Goal: Check status: Check status

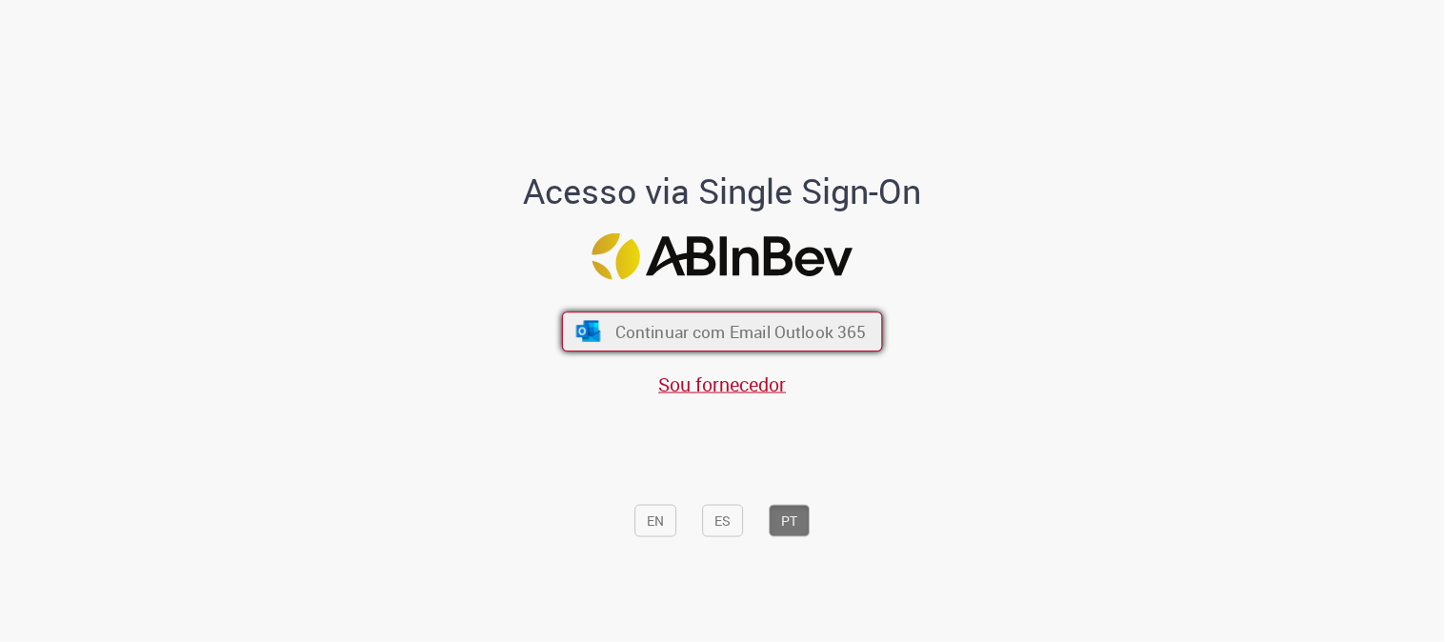
click at [851, 331] on span "Continuar com Email Outlook 365" at bounding box center [742, 332] width 252 height 22
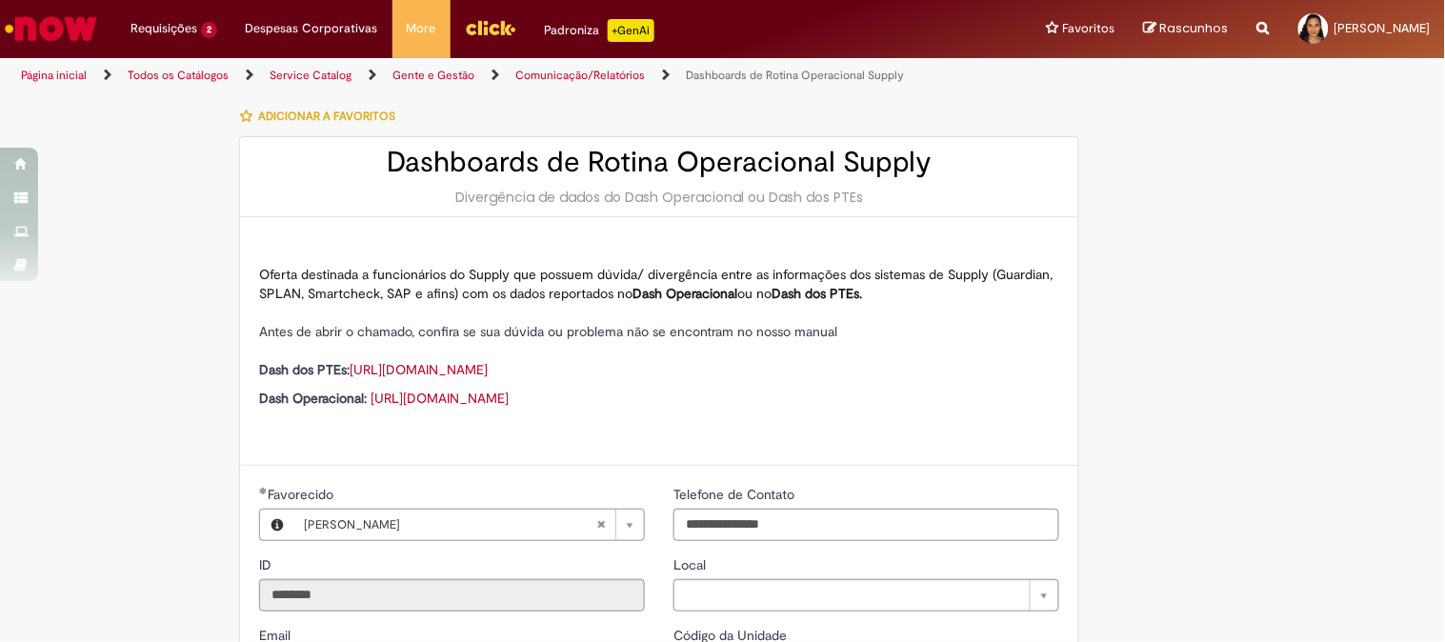
type input "**********"
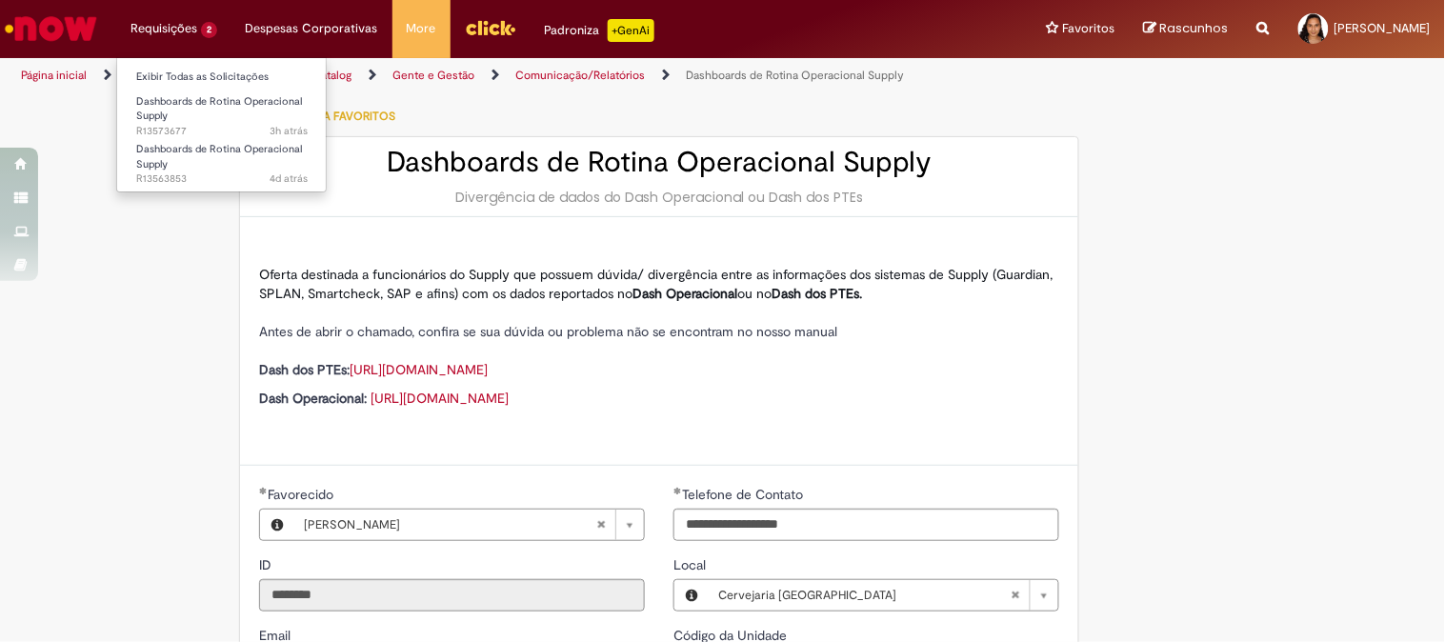
click at [147, 17] on li "Requisições 2 Exibir Todas as Solicitações Dashboards de Rotina Operacional Sup…" at bounding box center [173, 28] width 115 height 57
click at [211, 74] on link "Exibir Todas as Solicitações" at bounding box center [222, 77] width 210 height 21
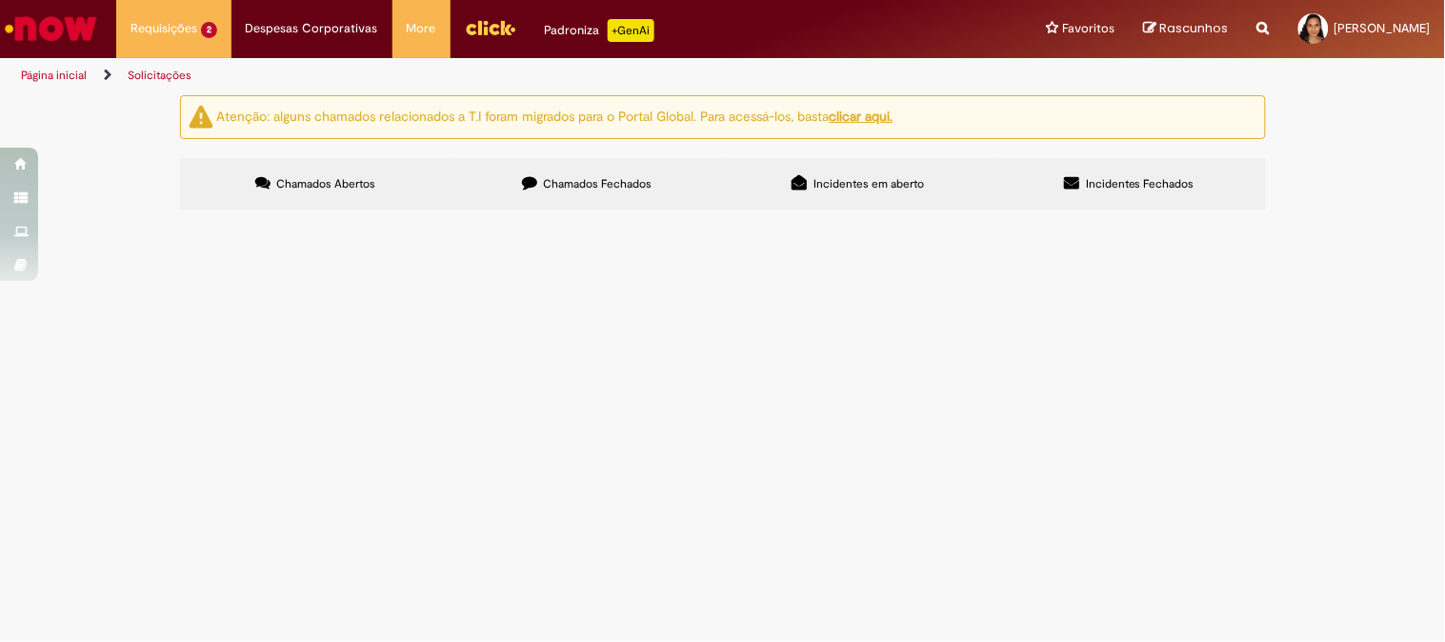
click at [0, 0] on span "Dashboards de Rotina Operacional Supply" at bounding box center [0, 0] width 0 height 0
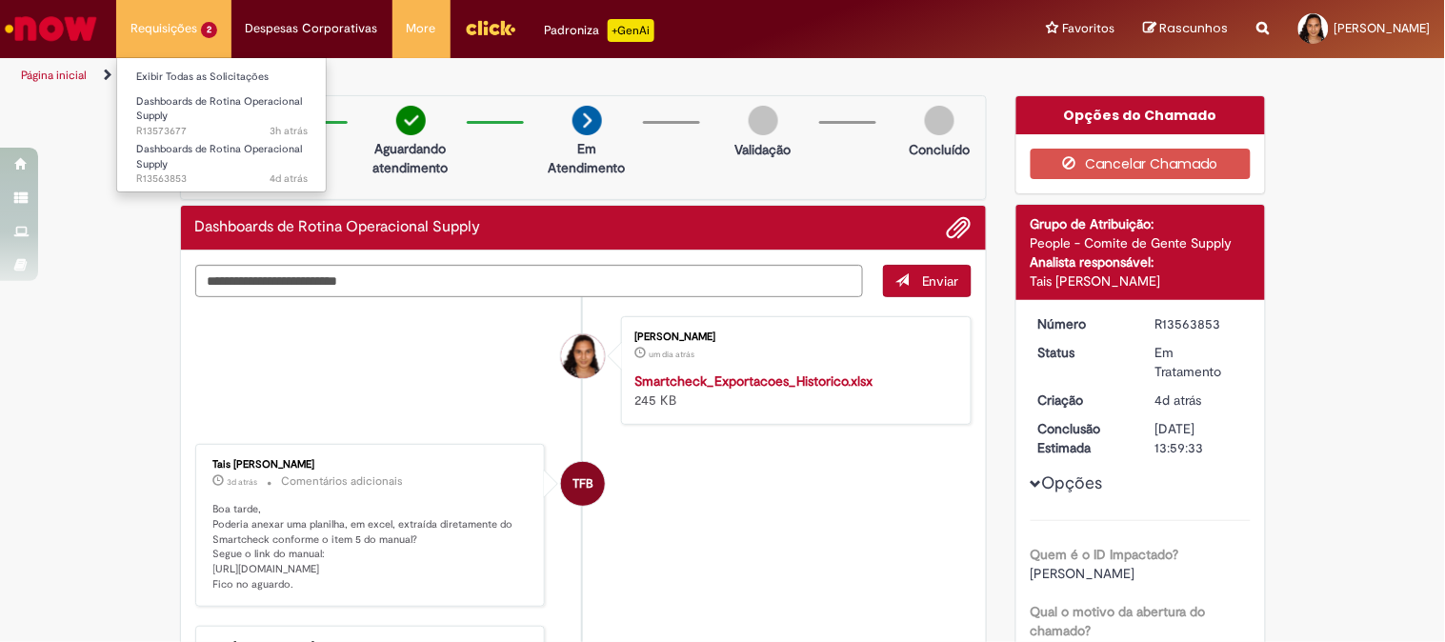
click at [201, 42] on li "Requisições 2 Exibir Todas as Solicitações Dashboards de Rotina Operacional Sup…" at bounding box center [173, 28] width 115 height 57
click at [195, 74] on link "Exibir Todas as Solicitações" at bounding box center [222, 77] width 210 height 21
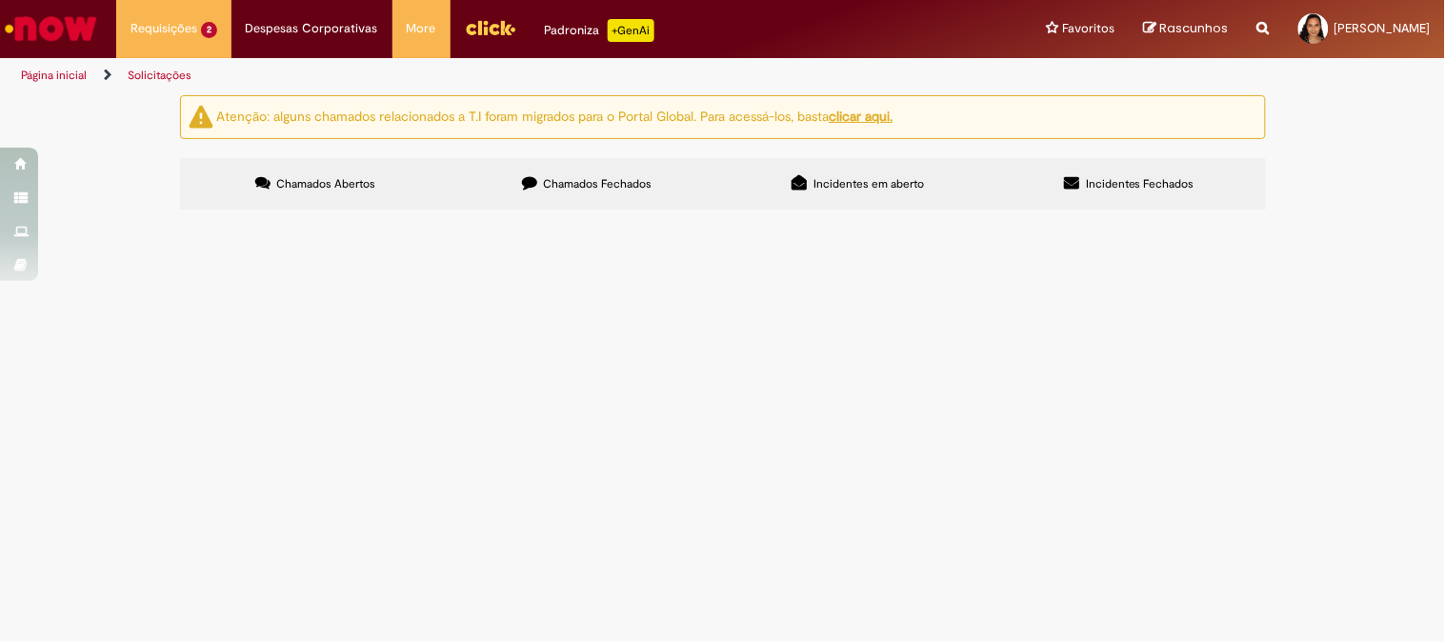
click at [0, 0] on span "Dashboards de Rotina Operacional Supply" at bounding box center [0, 0] width 0 height 0
click at [406, 334] on main "Solicitações Atenção: alguns chamados relacionados a T.I foram migrados para o …" at bounding box center [722, 368] width 1445 height 548
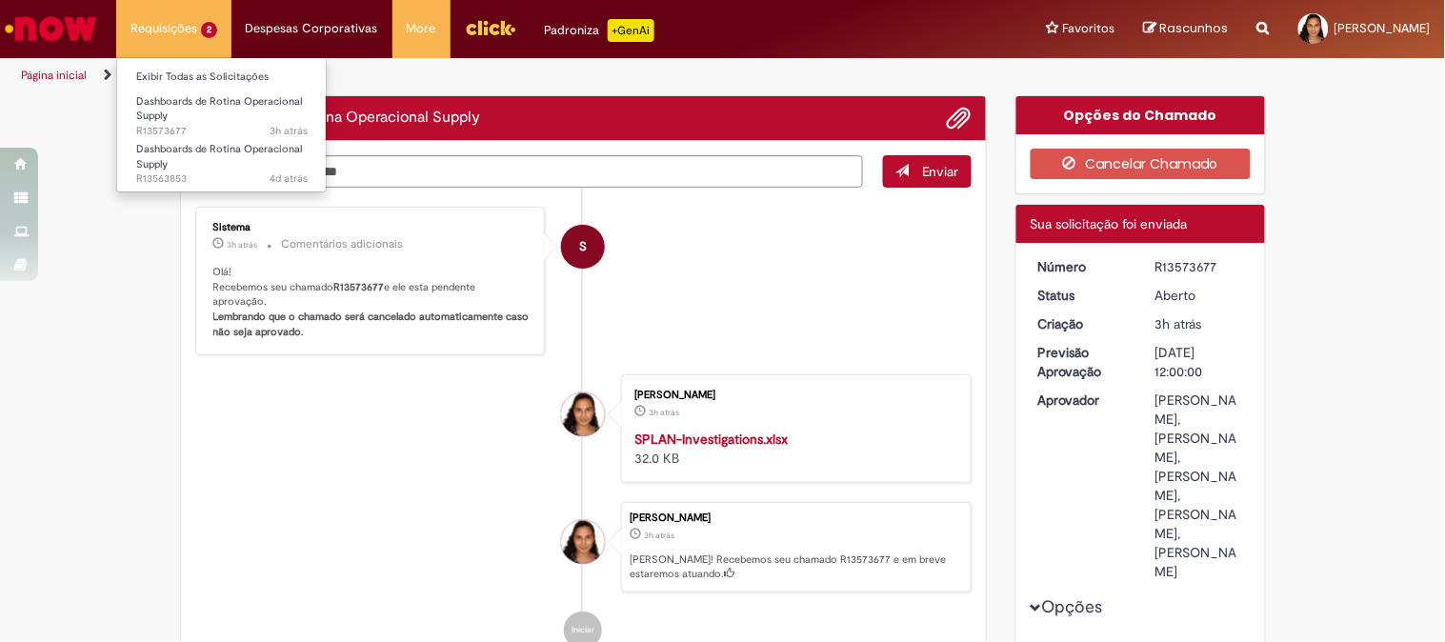
click at [188, 26] on li "Requisições 2 Exibir Todas as Solicitações Dashboards de Rotina Operacional Sup…" at bounding box center [173, 28] width 115 height 57
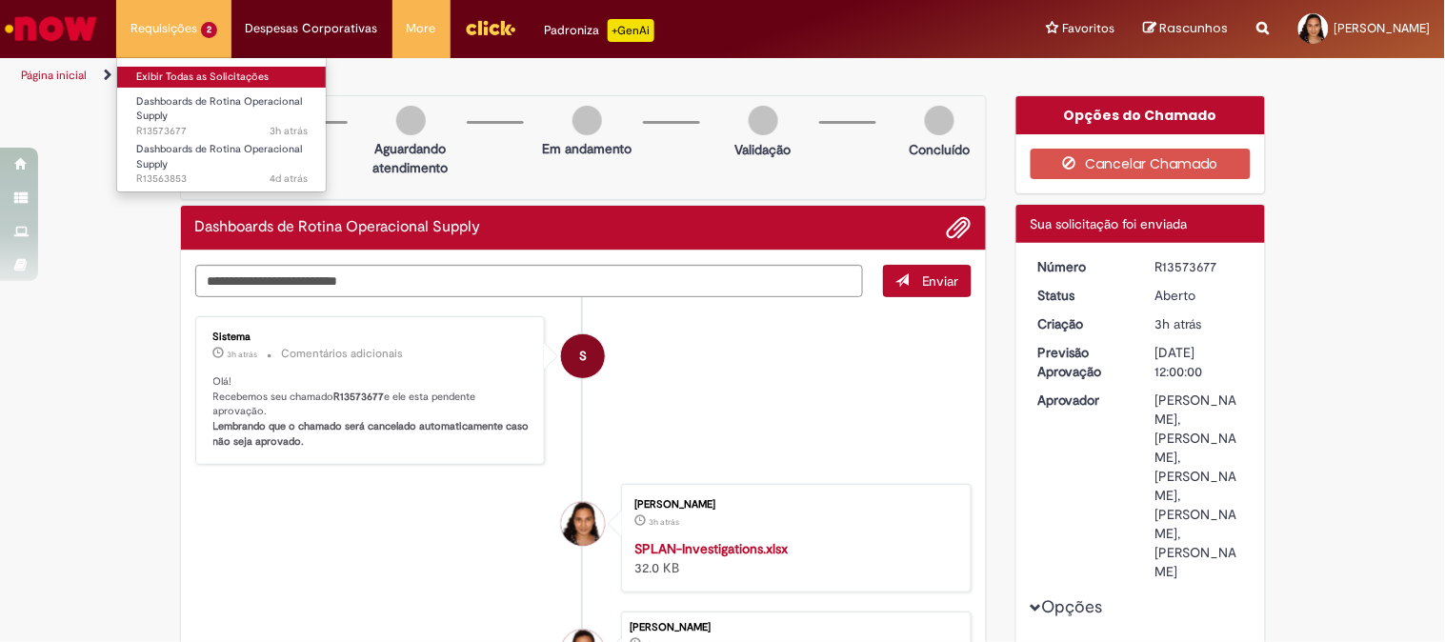
click at [205, 74] on link "Exibir Todas as Solicitações" at bounding box center [222, 77] width 210 height 21
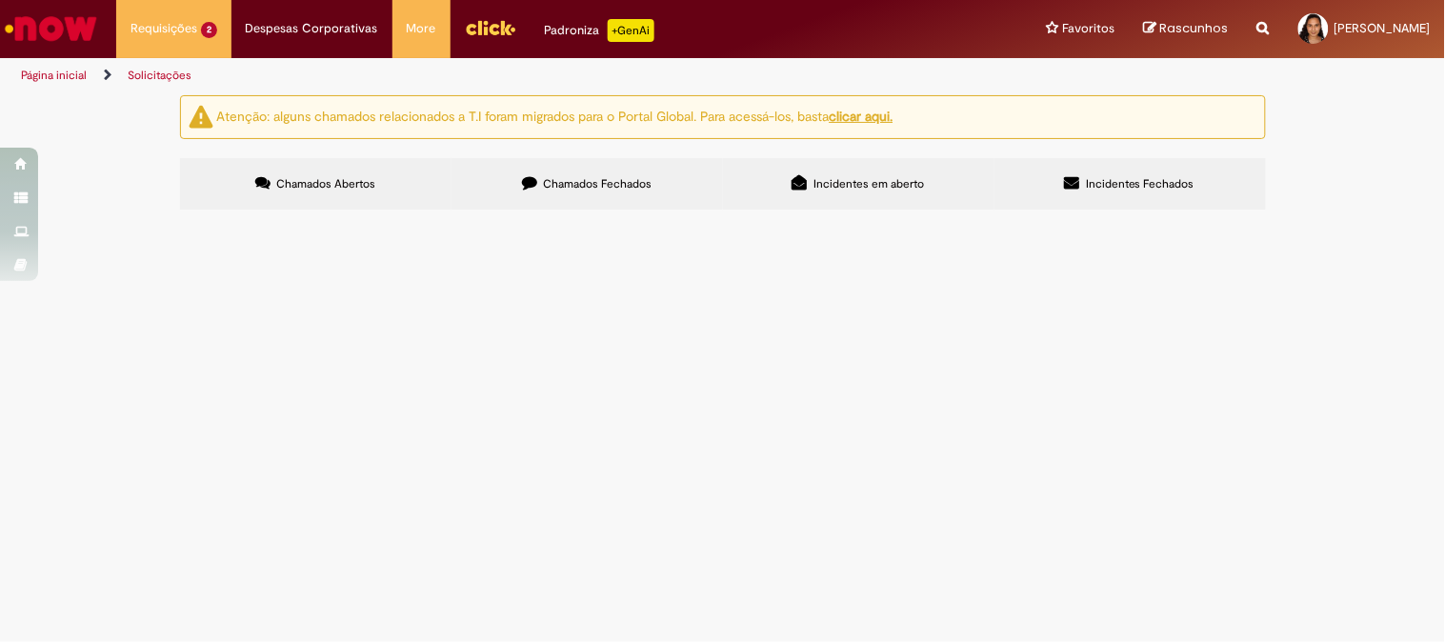
click at [578, 158] on div "Chamados Abertos Chamados Fechados Incidentes em aberto Incidentes Fechados Ite…" at bounding box center [723, 158] width 1086 height 0
click at [575, 183] on span "Chamados Fechados" at bounding box center [597, 183] width 109 height 15
click at [837, 189] on span "Incidentes em aberto" at bounding box center [869, 183] width 111 height 15
click at [1056, 179] on label "Incidentes Fechados" at bounding box center [1131, 183] width 272 height 51
click at [684, 176] on label "Chamados Fechados" at bounding box center [588, 183] width 272 height 51
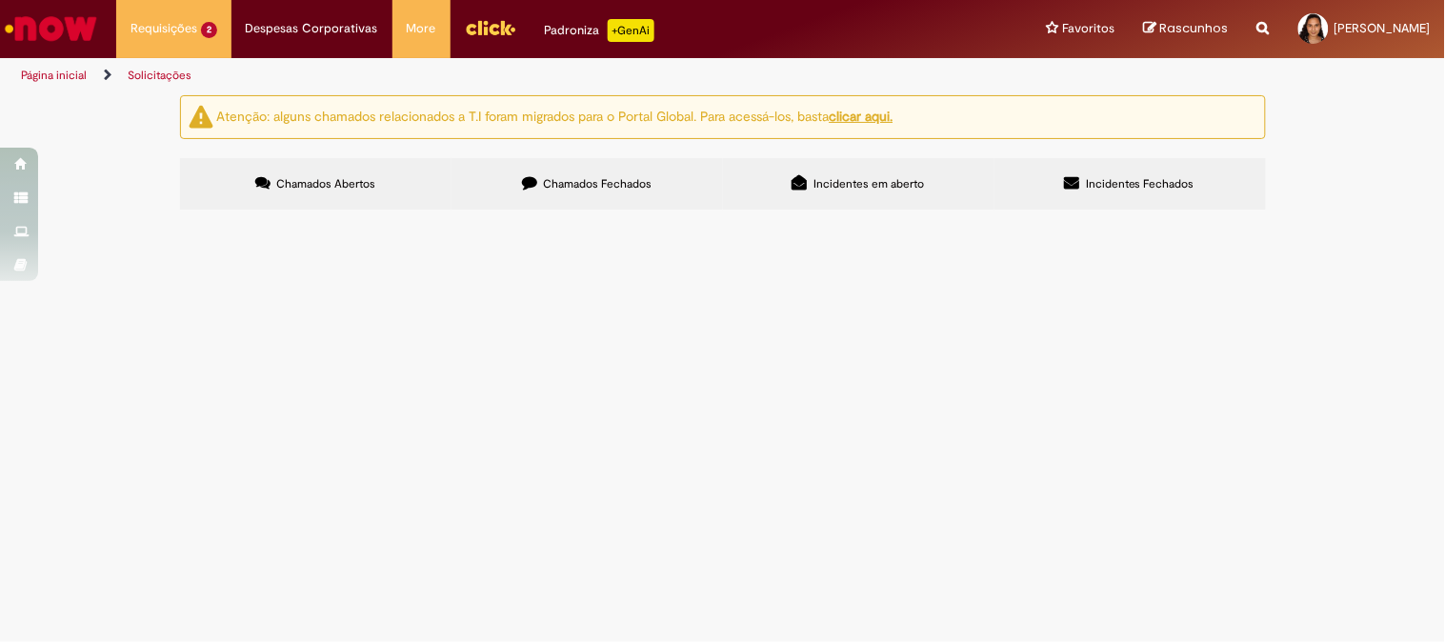
click at [350, 176] on span "Chamados Abertos" at bounding box center [325, 183] width 99 height 15
click at [822, 174] on label "Incidentes em aberto" at bounding box center [859, 183] width 272 height 51
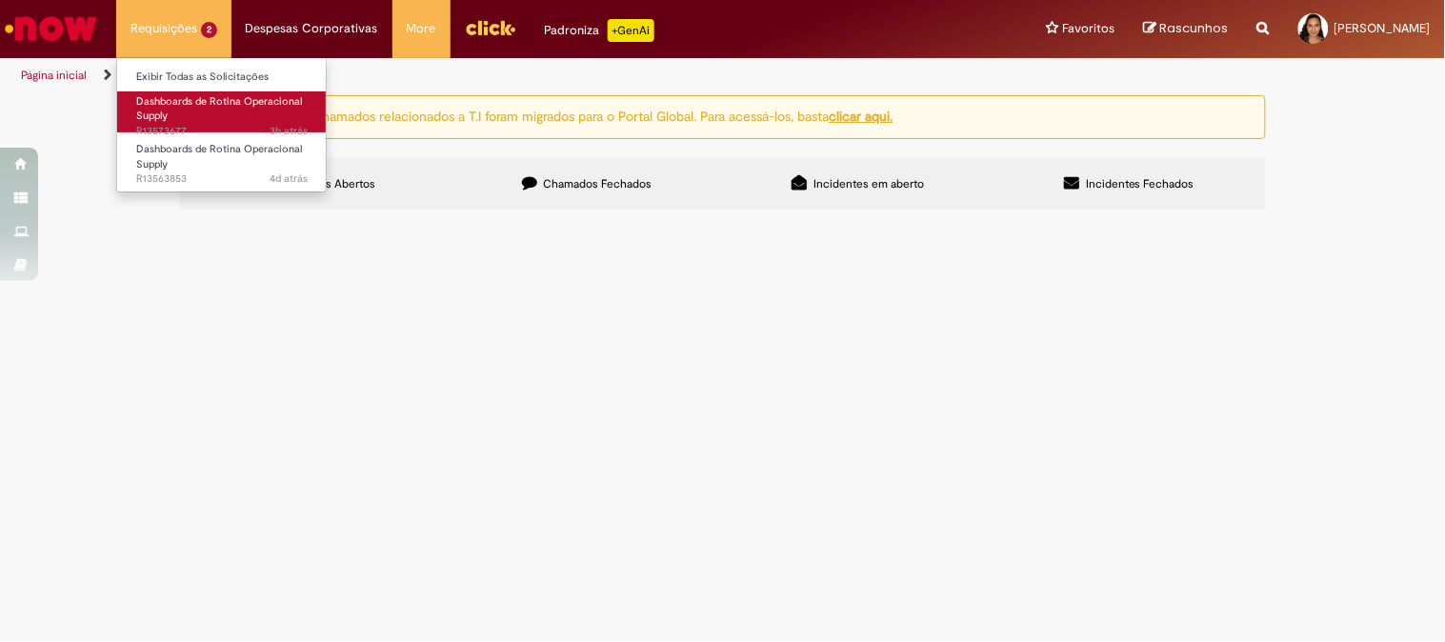
click at [178, 111] on link "Dashboards de Rotina Operacional Supply 3h atrás 3 horas atrás R13573677" at bounding box center [222, 111] width 210 height 41
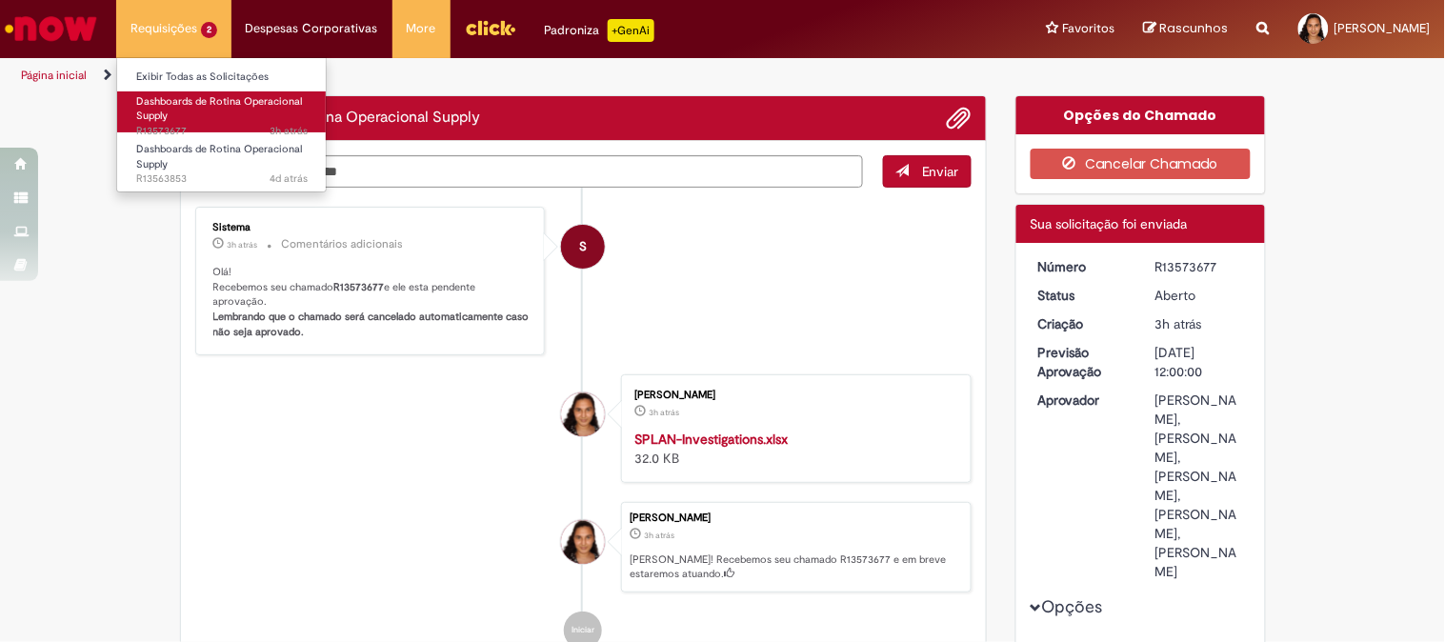
click at [178, 111] on link "Dashboards de Rotina Operacional Supply 3h atrás 3 horas atrás R13573677" at bounding box center [222, 111] width 210 height 41
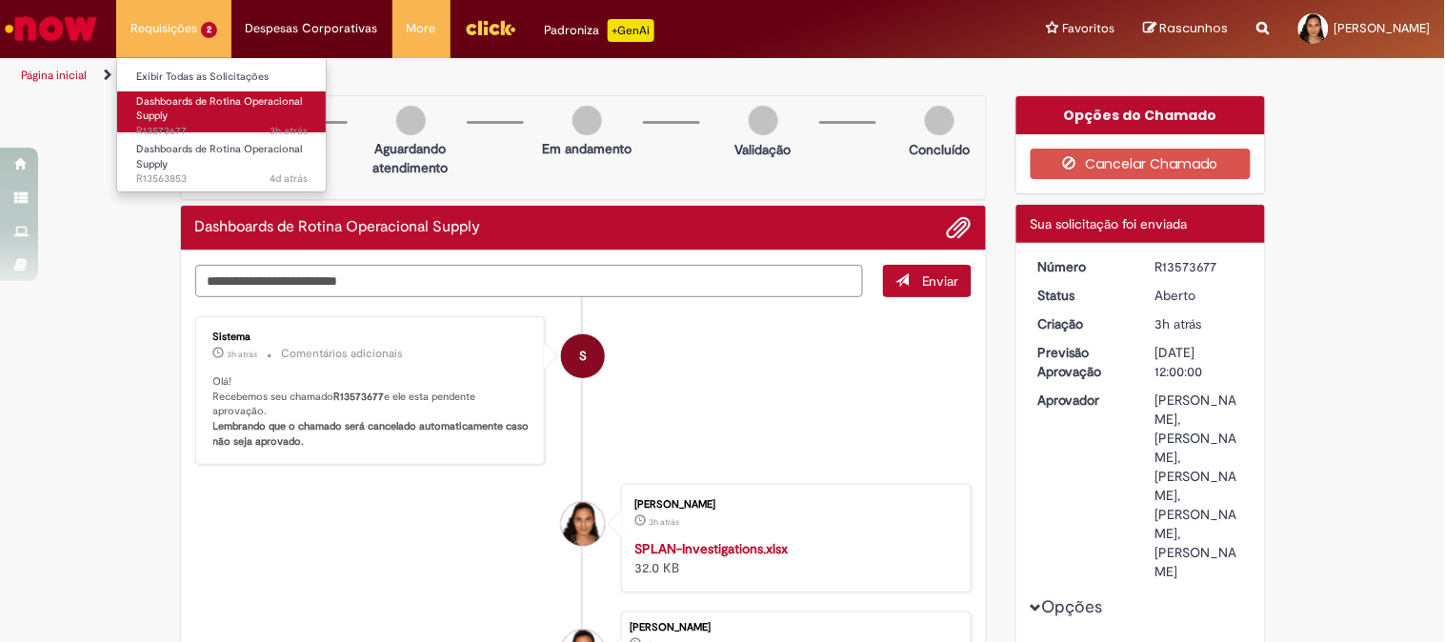
click at [162, 111] on span "Dashboards de Rotina Operacional Supply" at bounding box center [219, 109] width 166 height 30
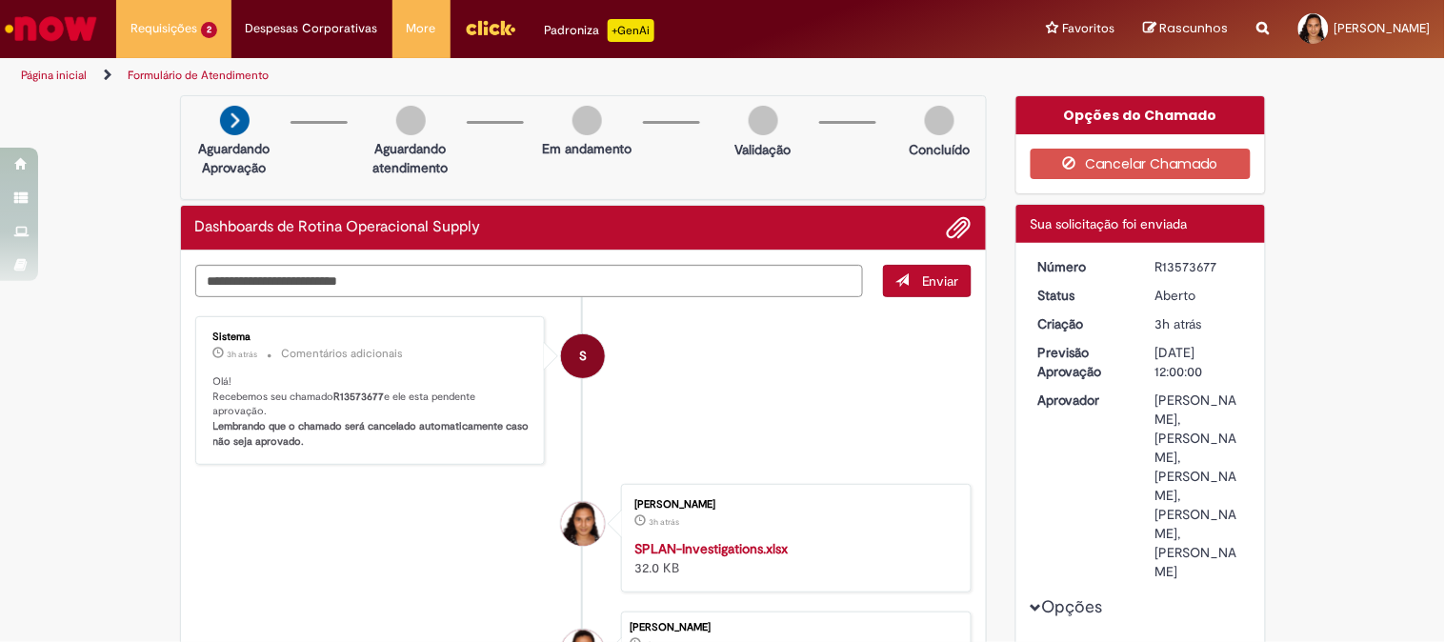
click at [73, 80] on link "Página inicial" at bounding box center [54, 75] width 66 height 15
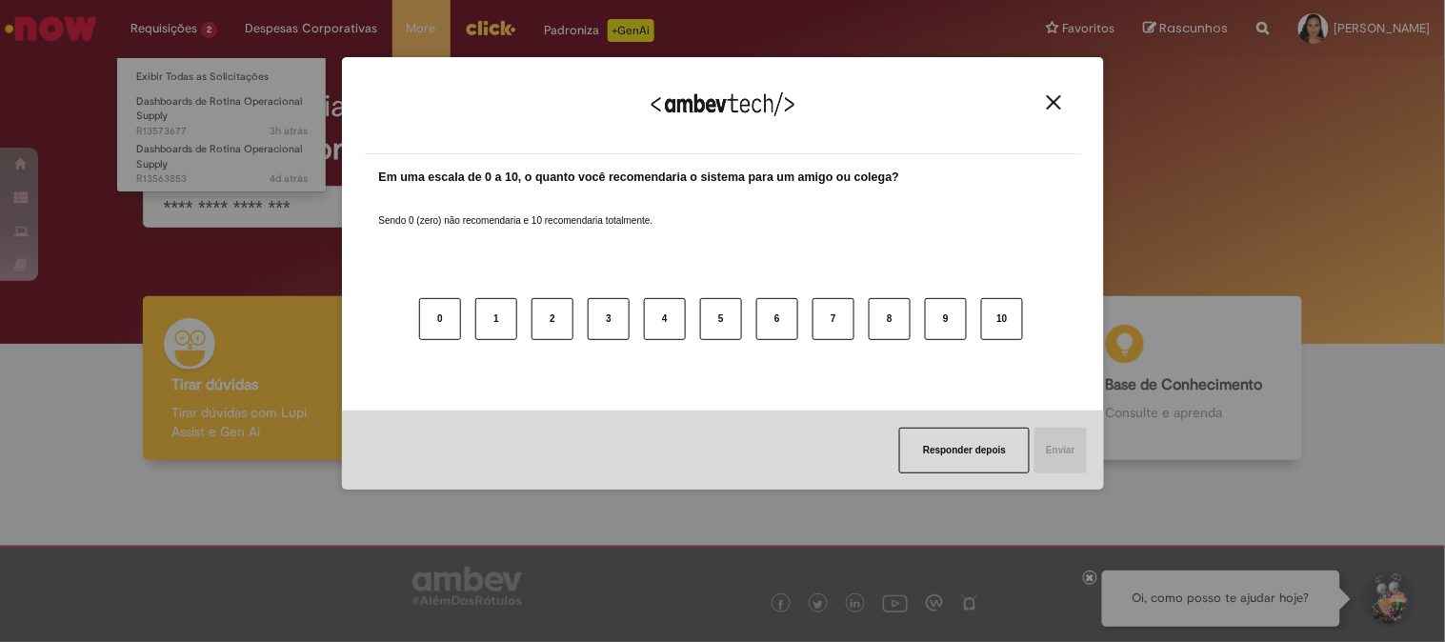
click at [191, 27] on div "Agradecemos seu feedback! Em uma escala de 0 a 10, o quanto você recomendaria o…" at bounding box center [722, 321] width 1445 height 642
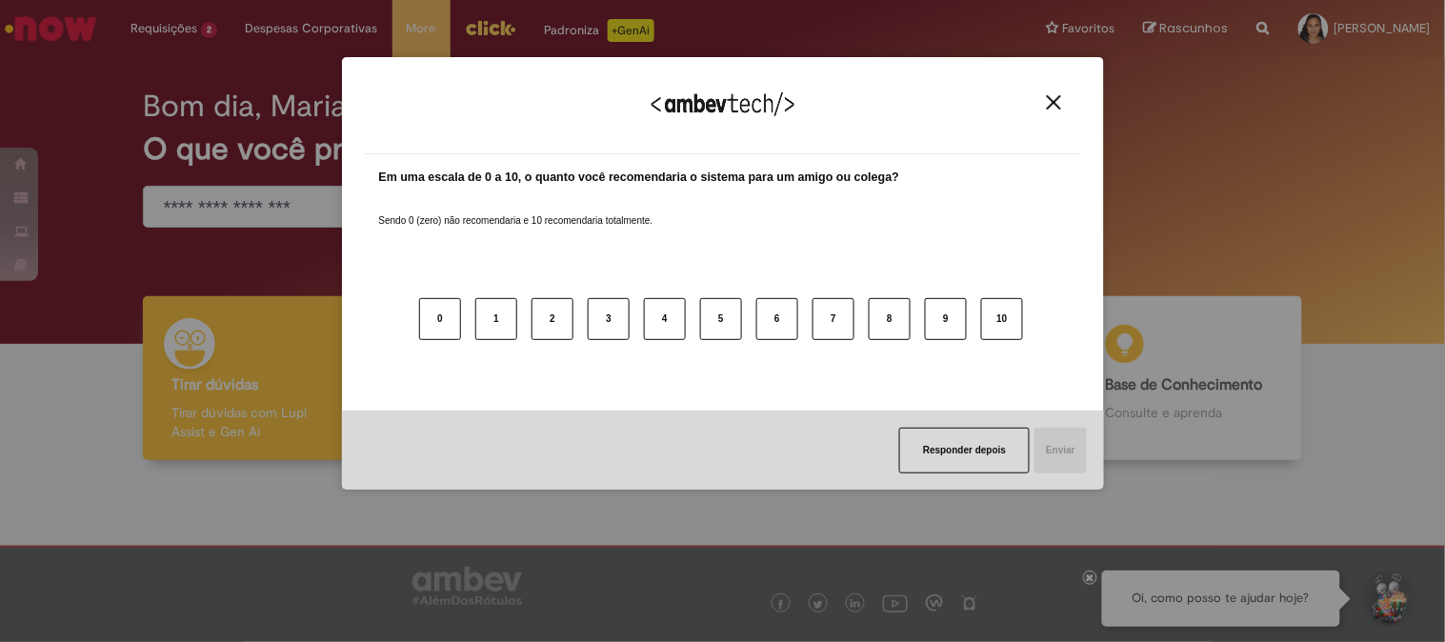
click at [1051, 89] on div "Agradecemos seu feedback!" at bounding box center [723, 117] width 717 height 74
click at [1060, 103] on img "Close" at bounding box center [1054, 102] width 14 height 14
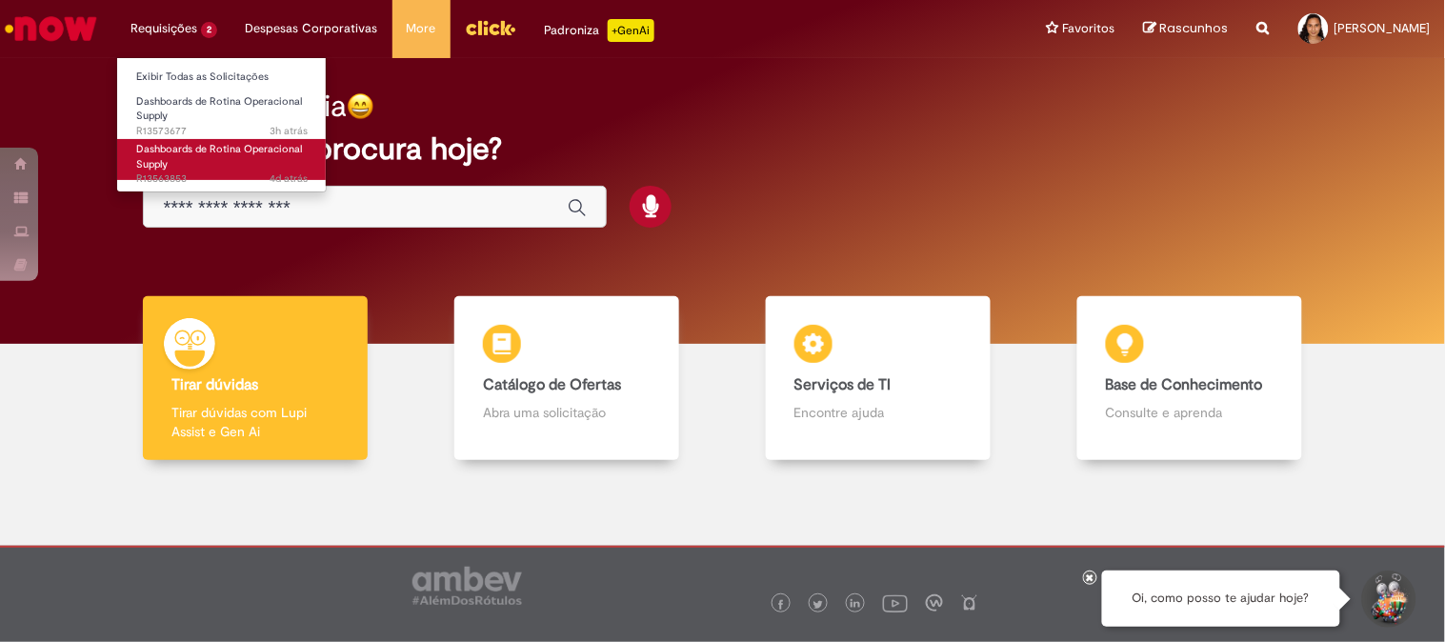
click at [173, 154] on span "Dashboards de Rotina Operacional Supply" at bounding box center [219, 157] width 166 height 30
